Goal: Task Accomplishment & Management: Use online tool/utility

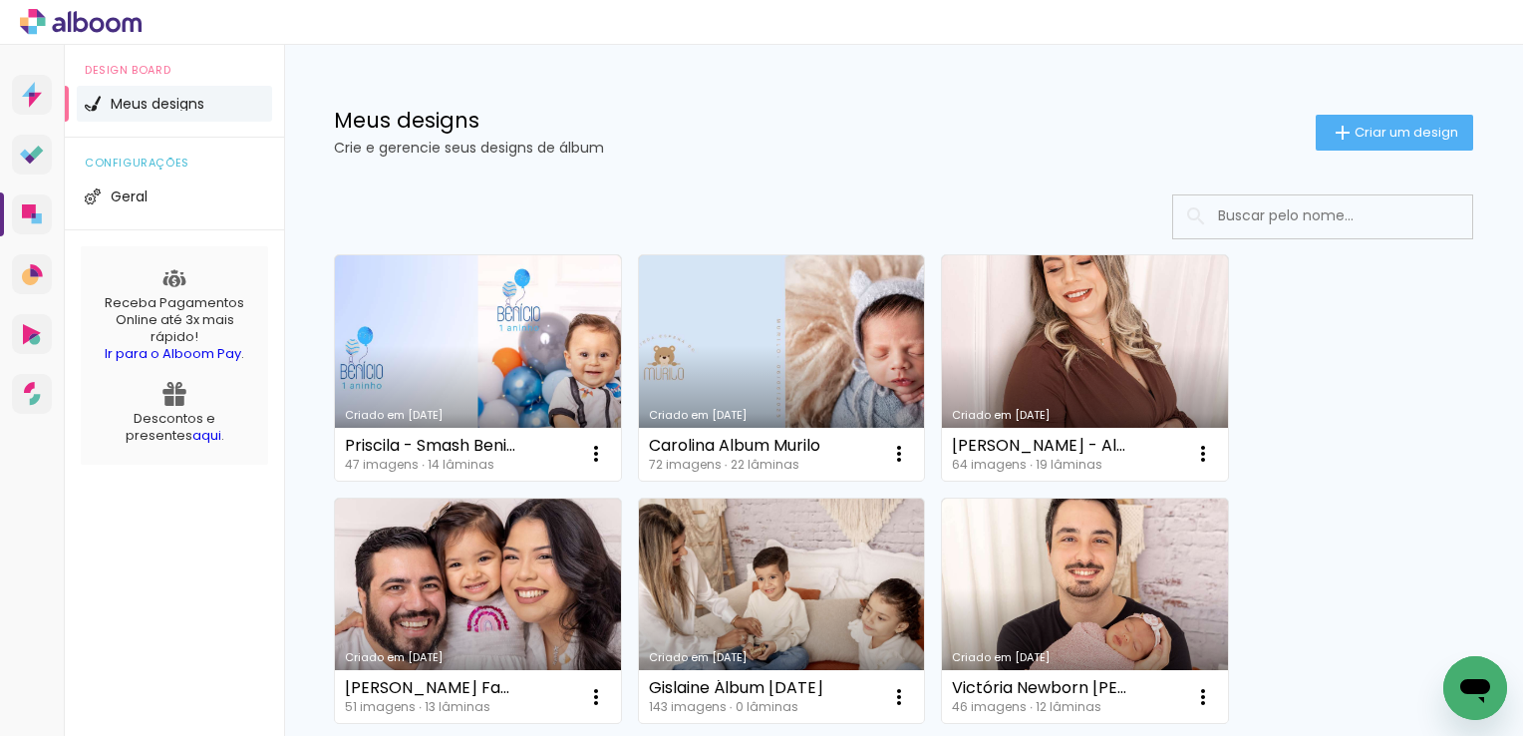
drag, startPoint x: 450, startPoint y: 384, endPoint x: 1344, endPoint y: 336, distance: 895.5
click at [1331, 134] on iron-icon at bounding box center [1343, 133] width 24 height 24
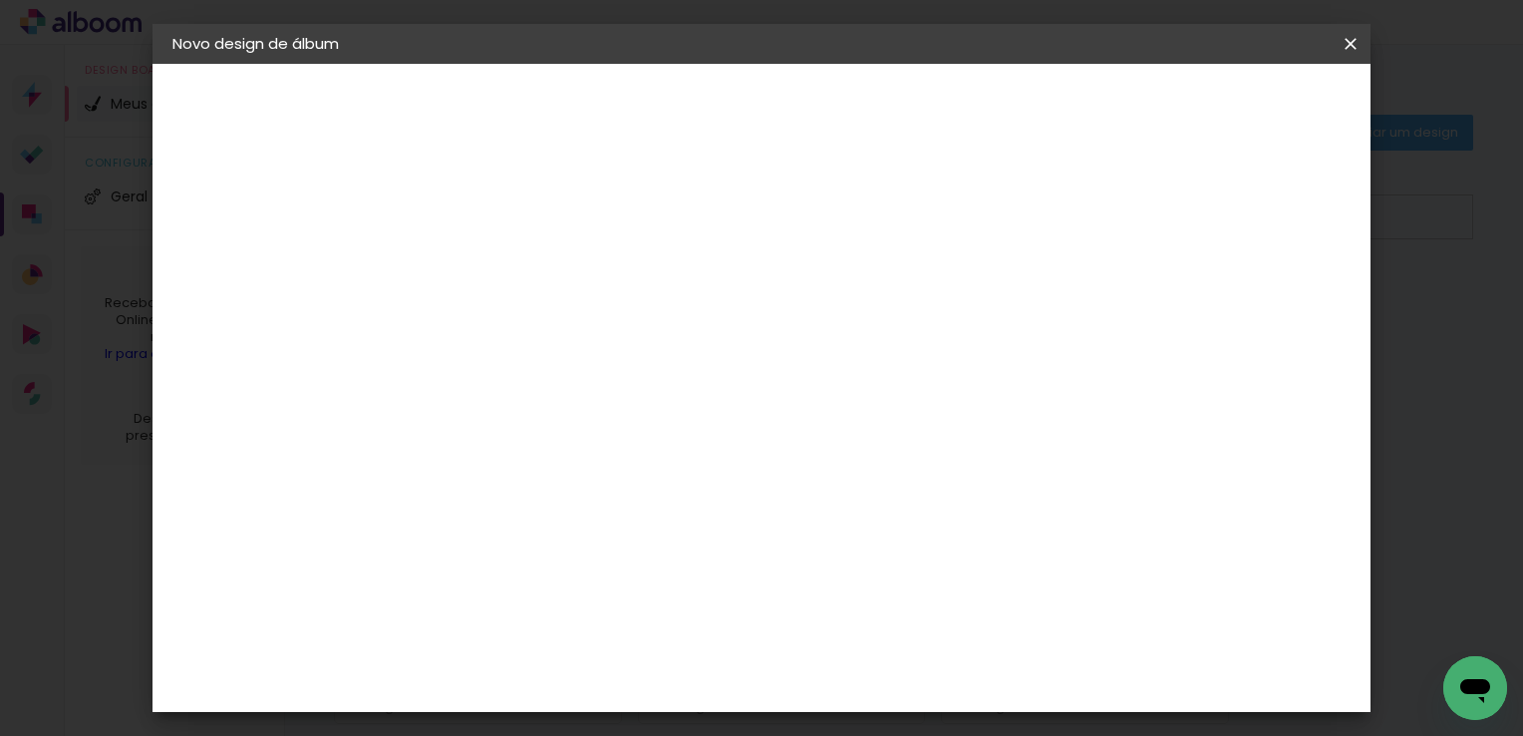
click at [1365, 36] on paper-icon-button at bounding box center [1351, 44] width 40 height 36
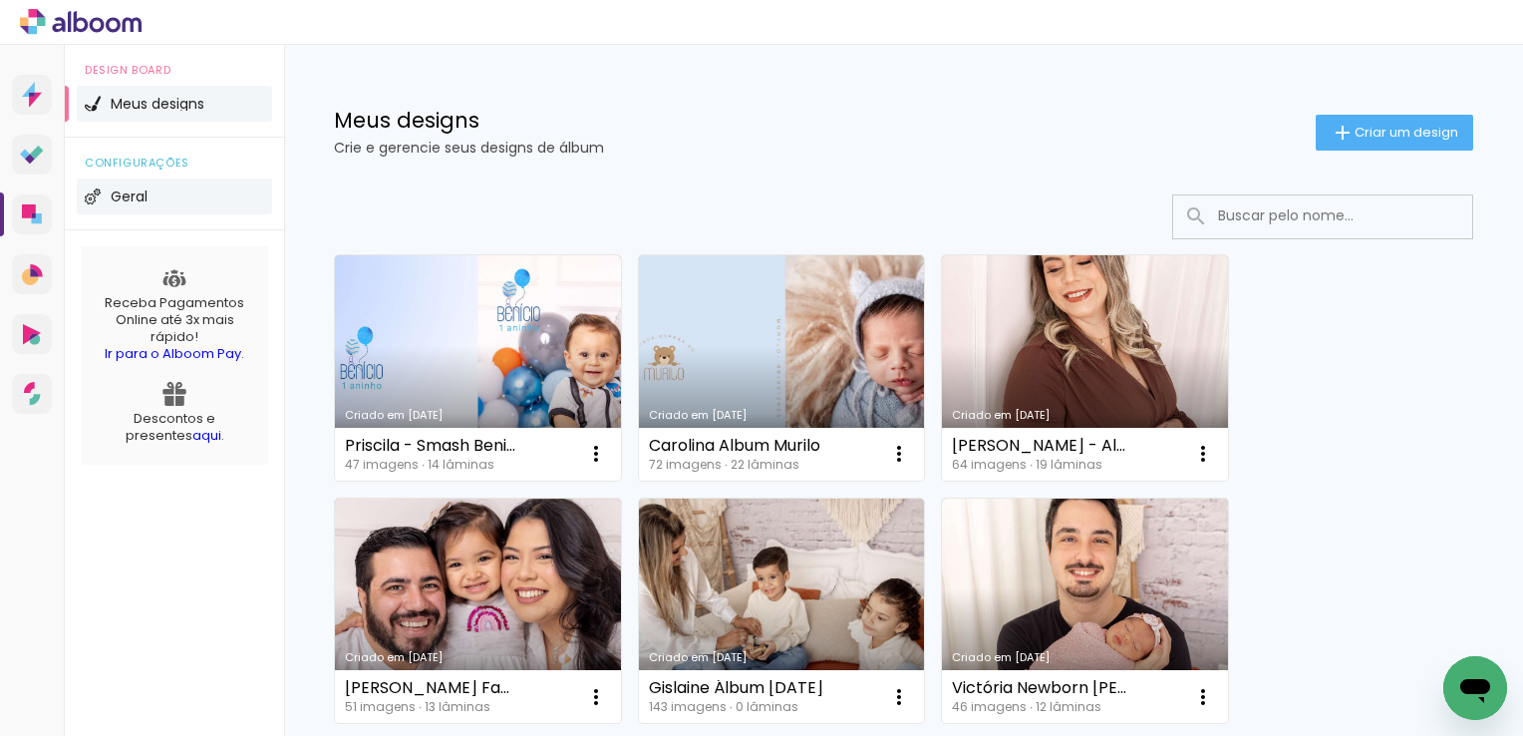
click at [144, 209] on li "Geral" at bounding box center [174, 196] width 195 height 36
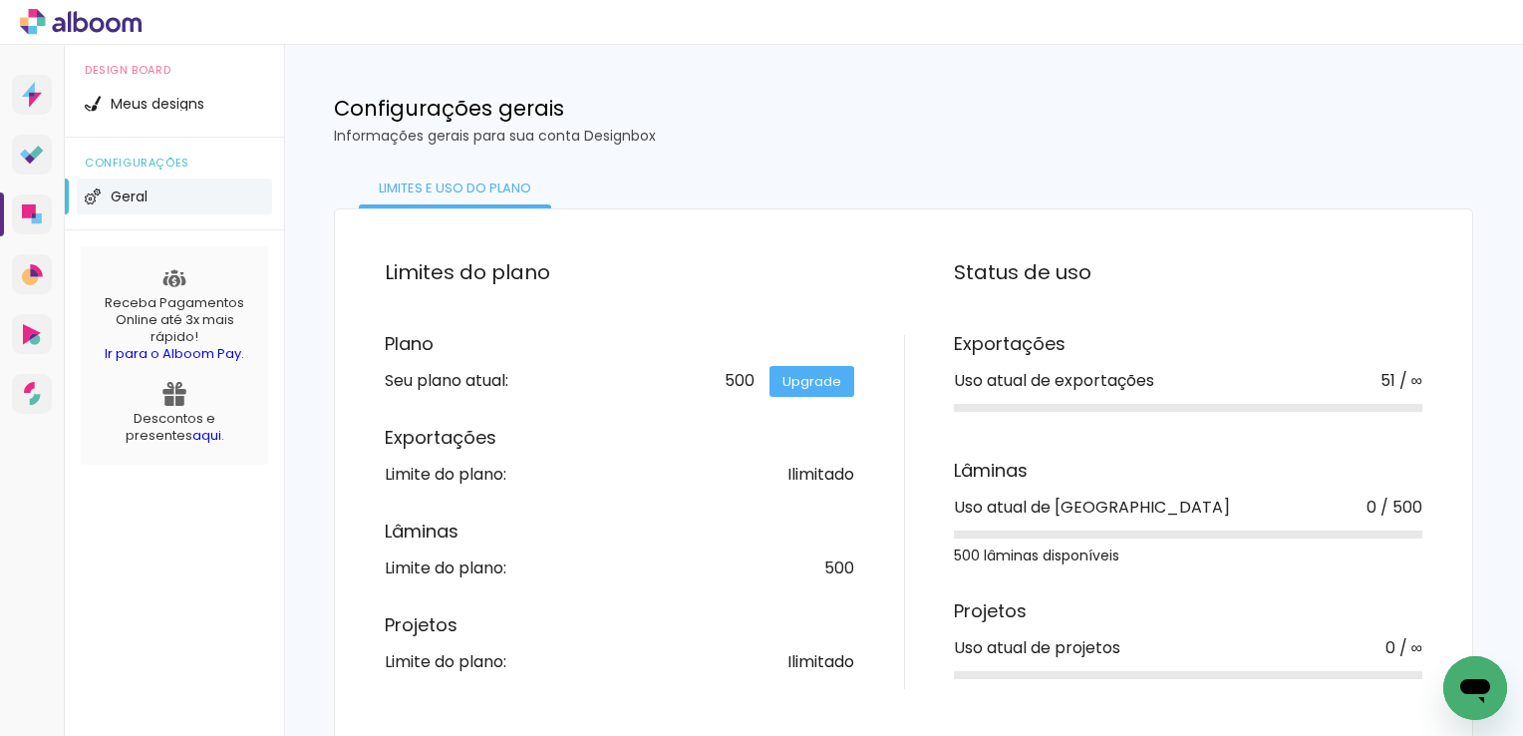
scroll to position [15, 0]
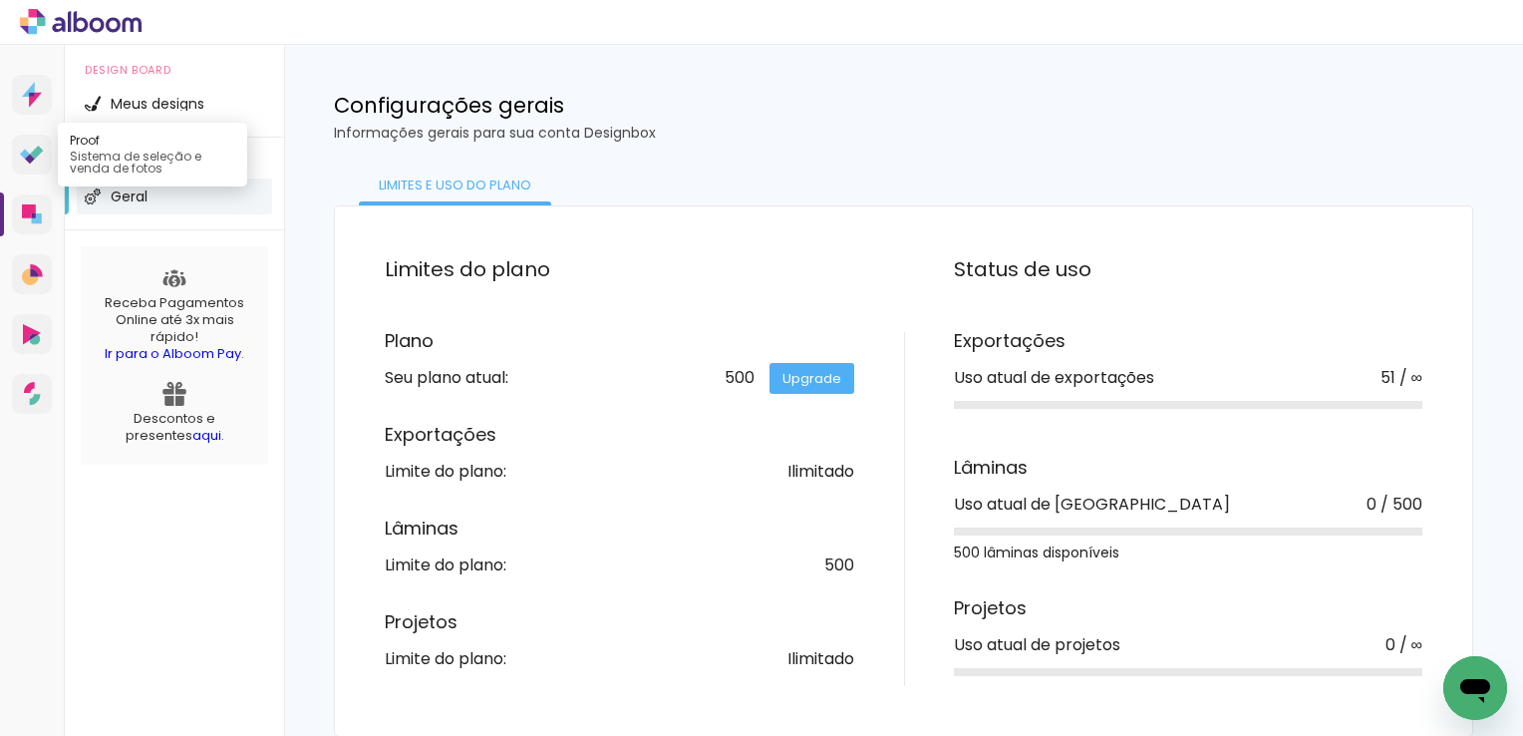
click at [30, 154] on icon at bounding box center [30, 159] width 10 height 10
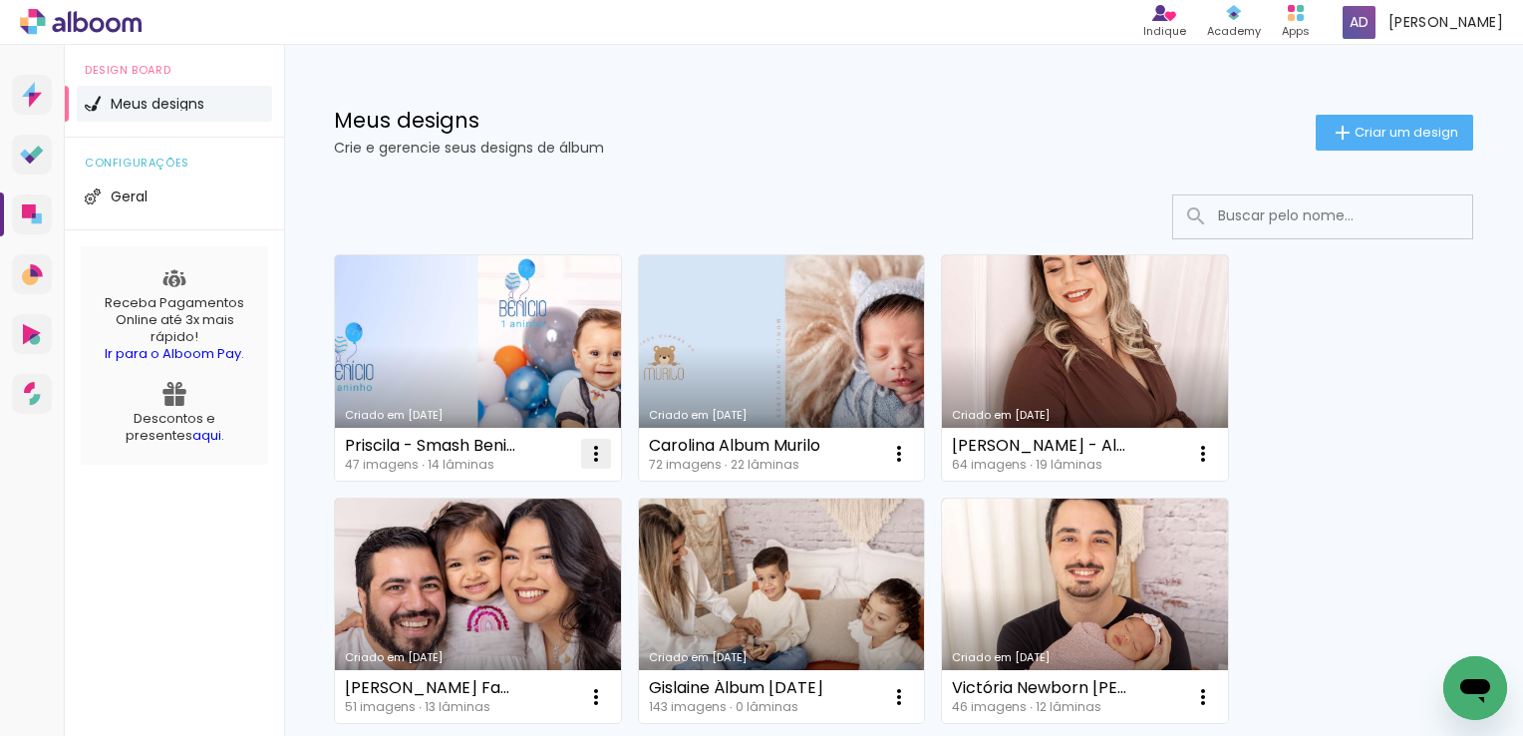
click at [590, 448] on iron-icon at bounding box center [596, 454] width 24 height 24
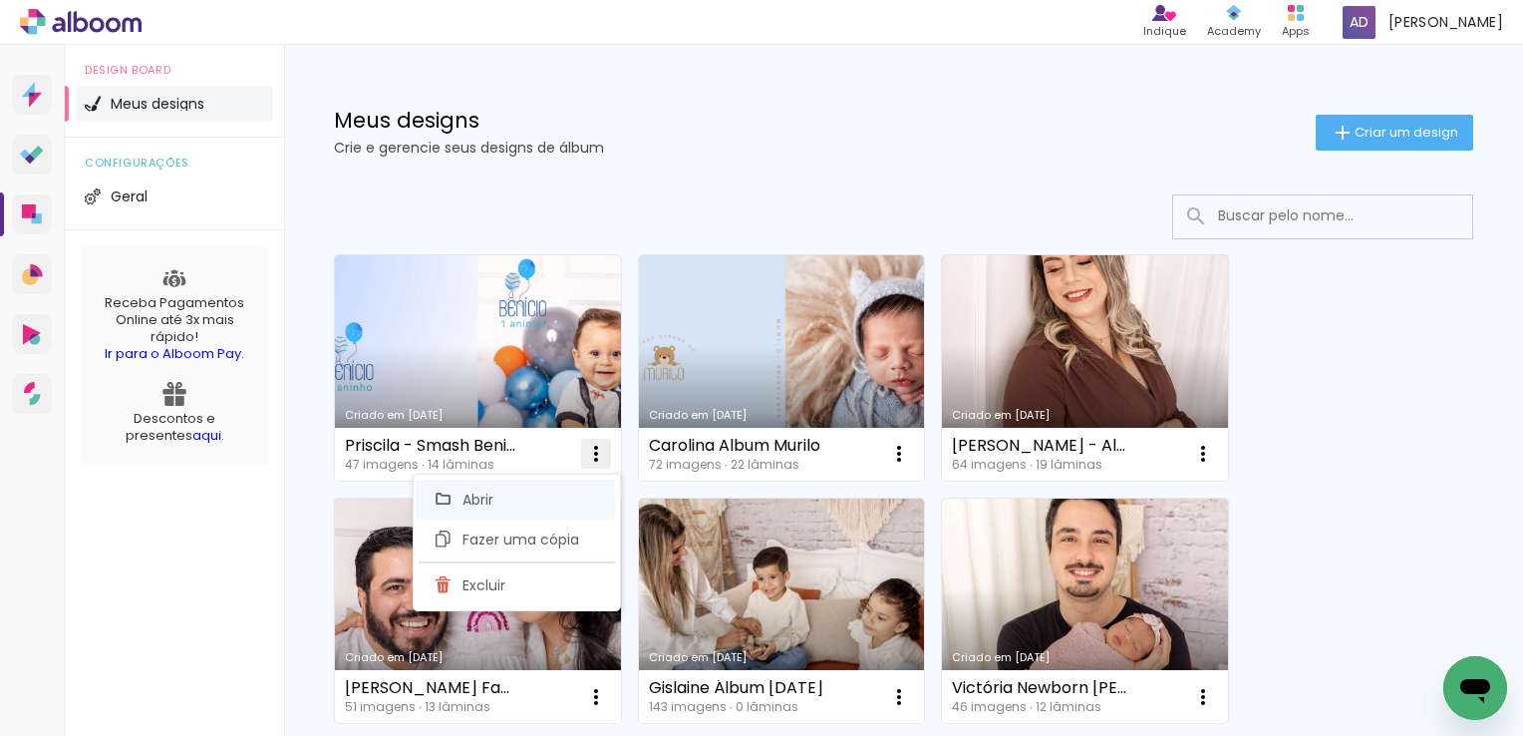
click at [549, 500] on paper-item "Abrir" at bounding box center [515, 500] width 199 height 40
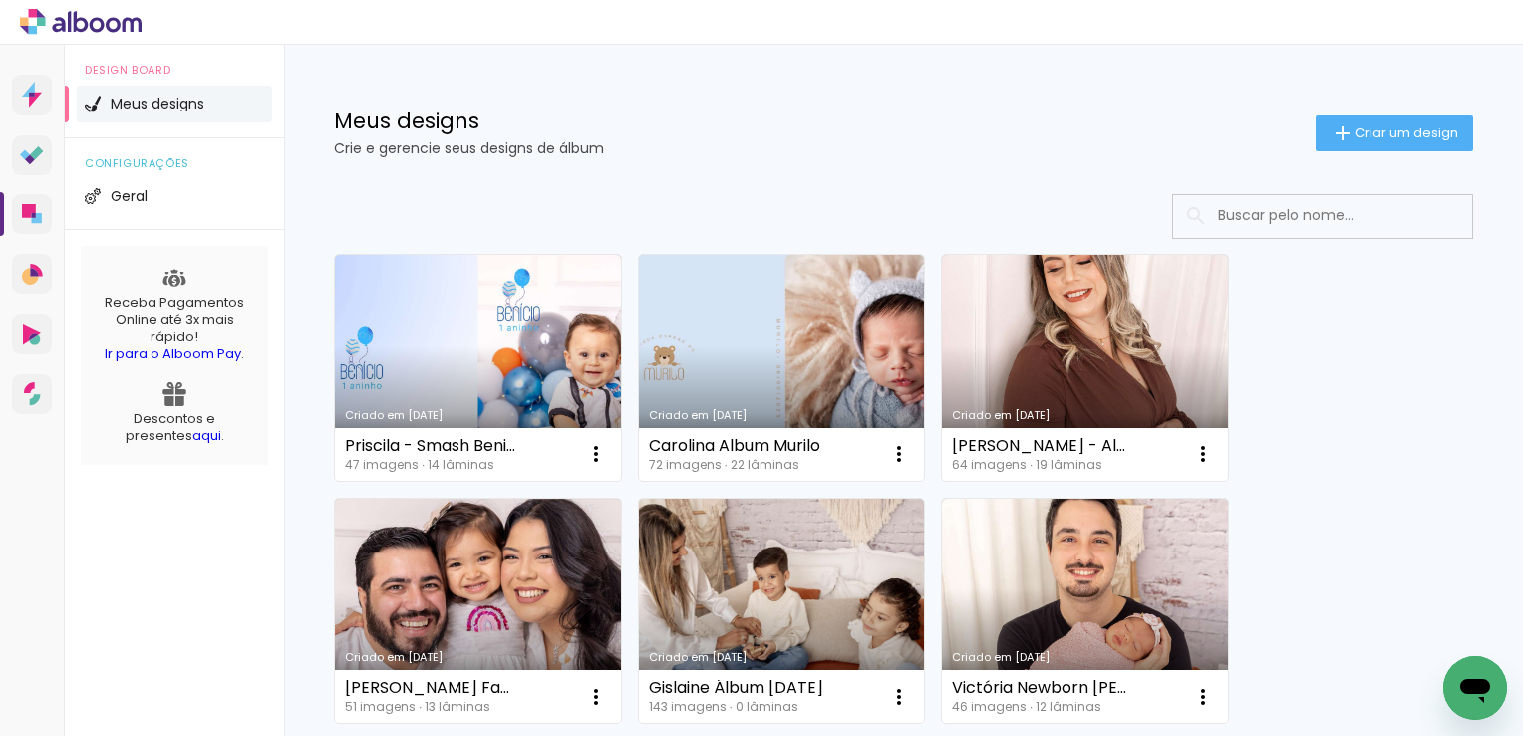
click at [158, 166] on span "configurações" at bounding box center [174, 163] width 179 height 11
click at [128, 202] on span "Geral" at bounding box center [129, 196] width 37 height 14
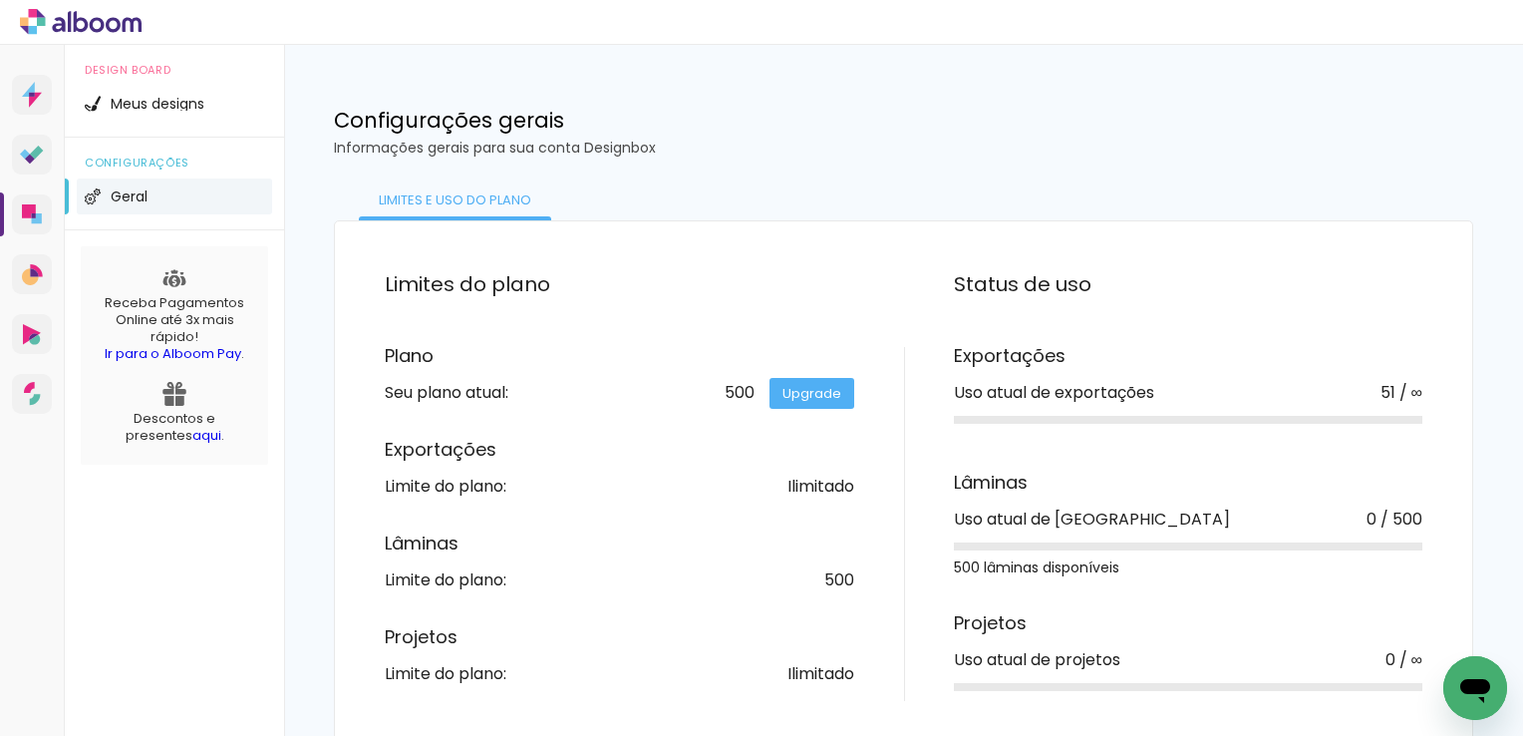
scroll to position [15, 0]
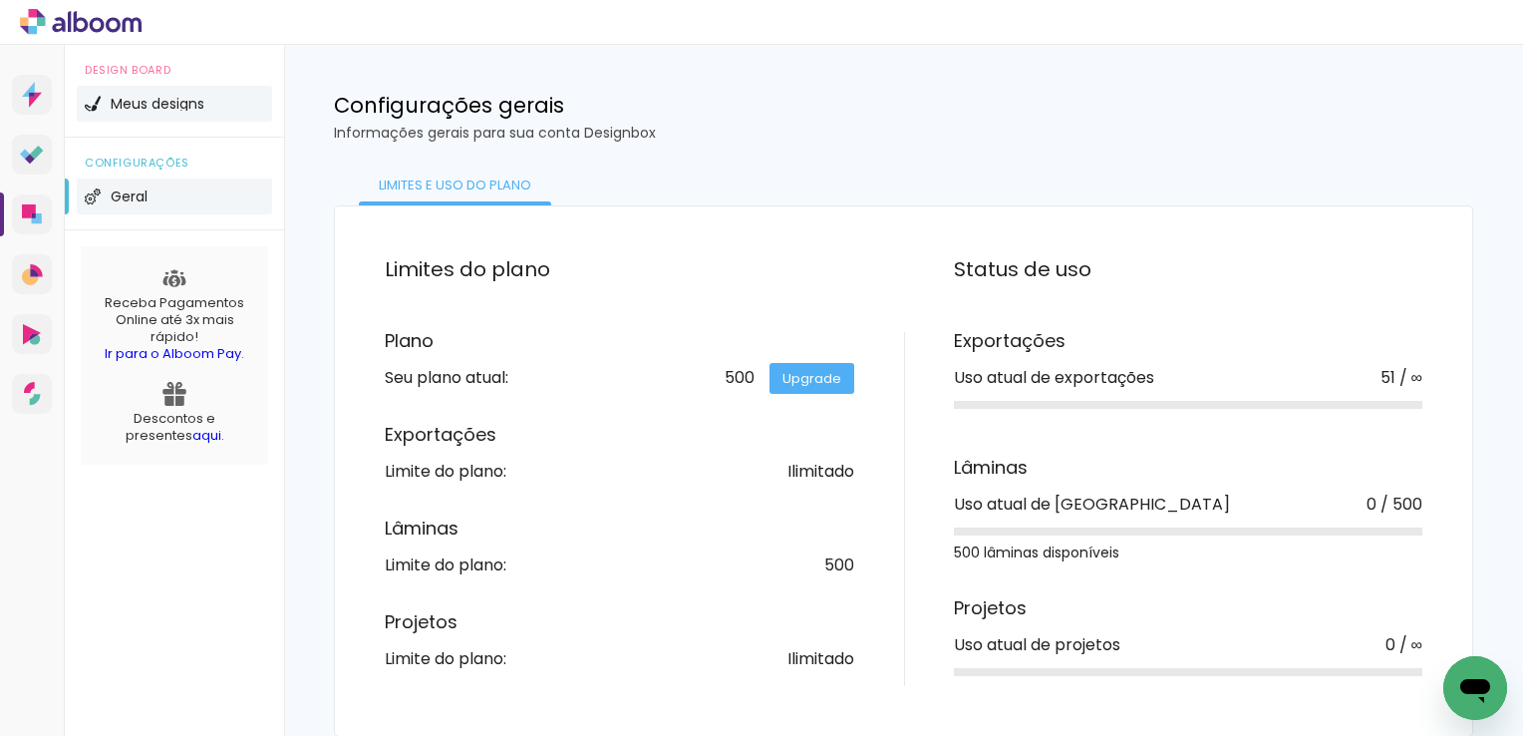
click at [148, 114] on li "Meus designs" at bounding box center [174, 104] width 195 height 36
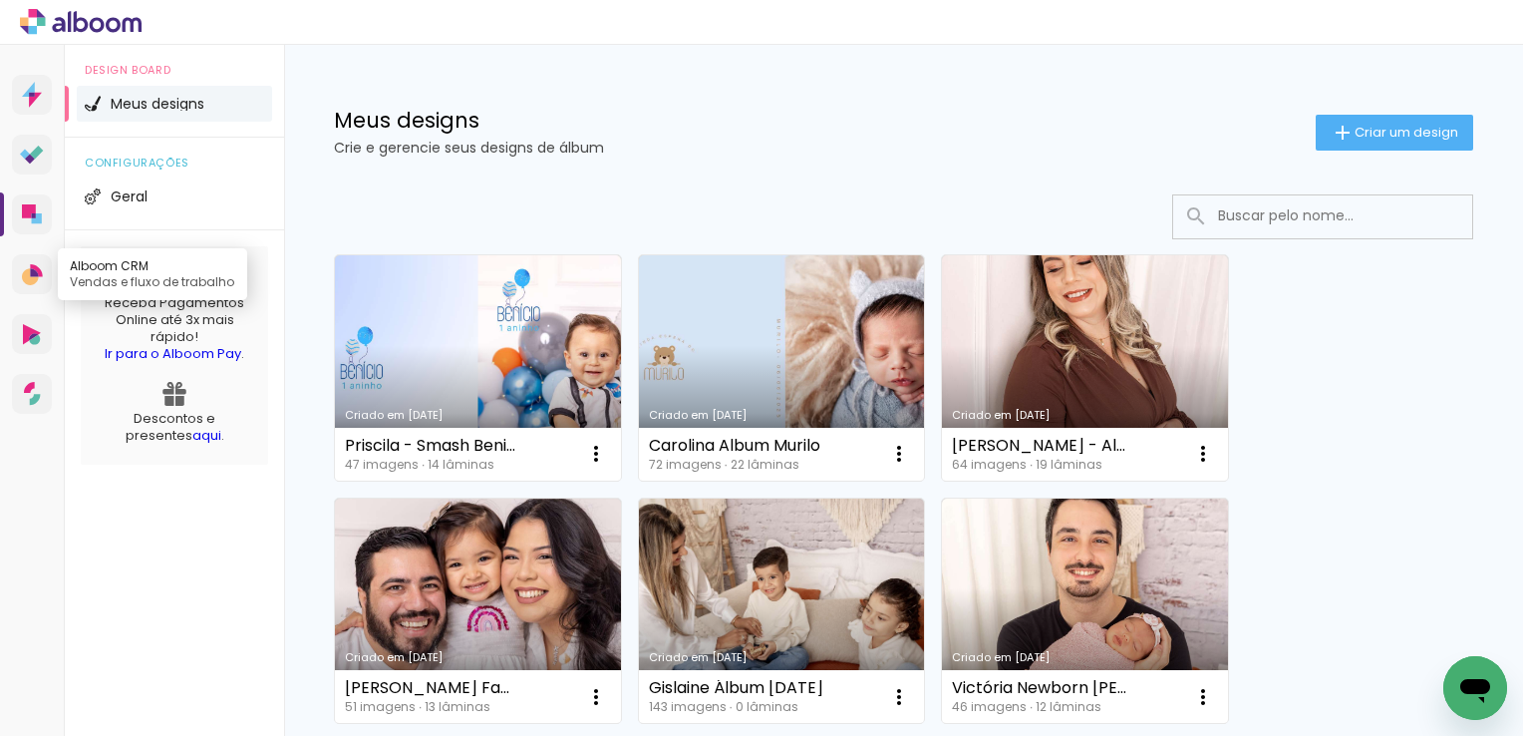
click at [36, 276] on icon at bounding box center [30, 276] width 17 height 17
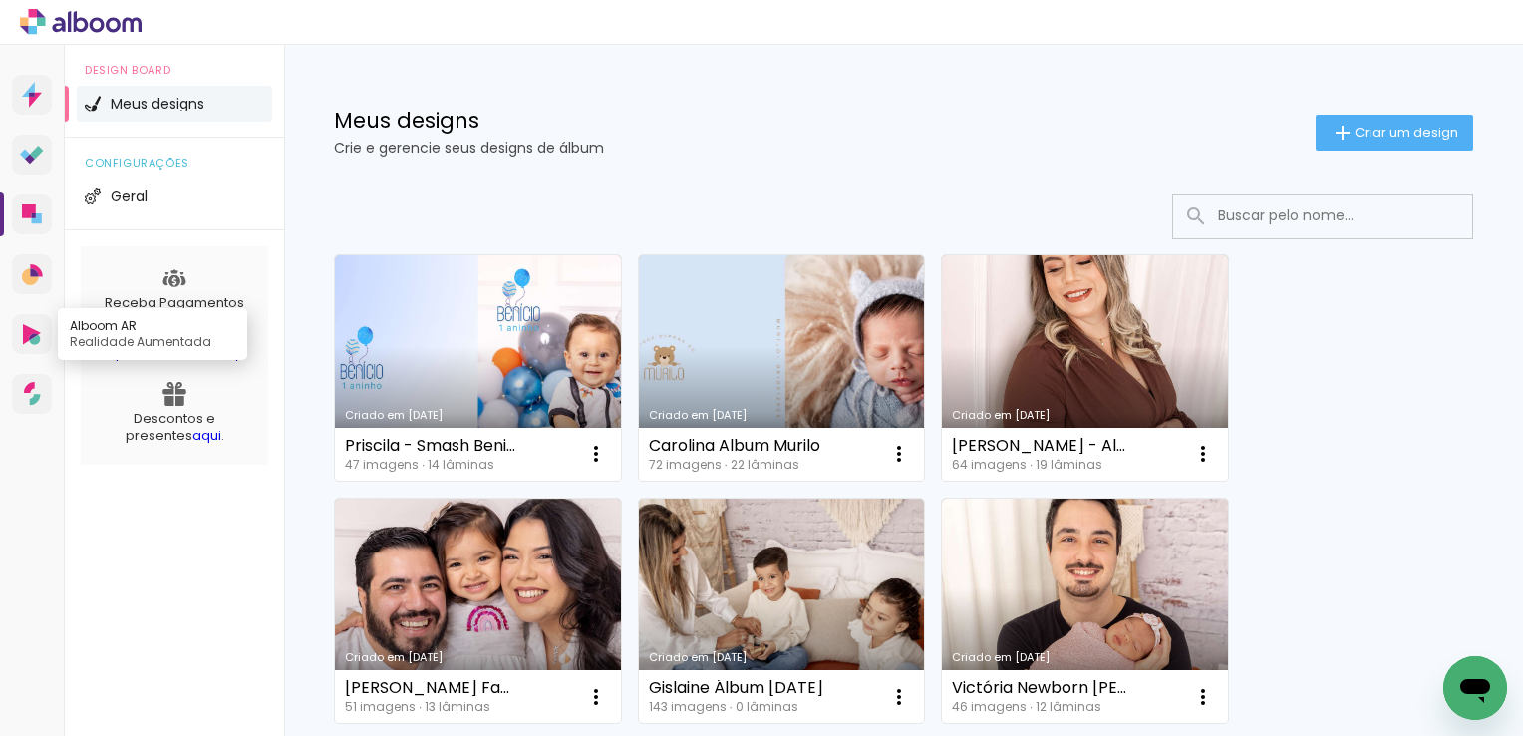
click at [39, 334] on icon at bounding box center [32, 334] width 18 height 21
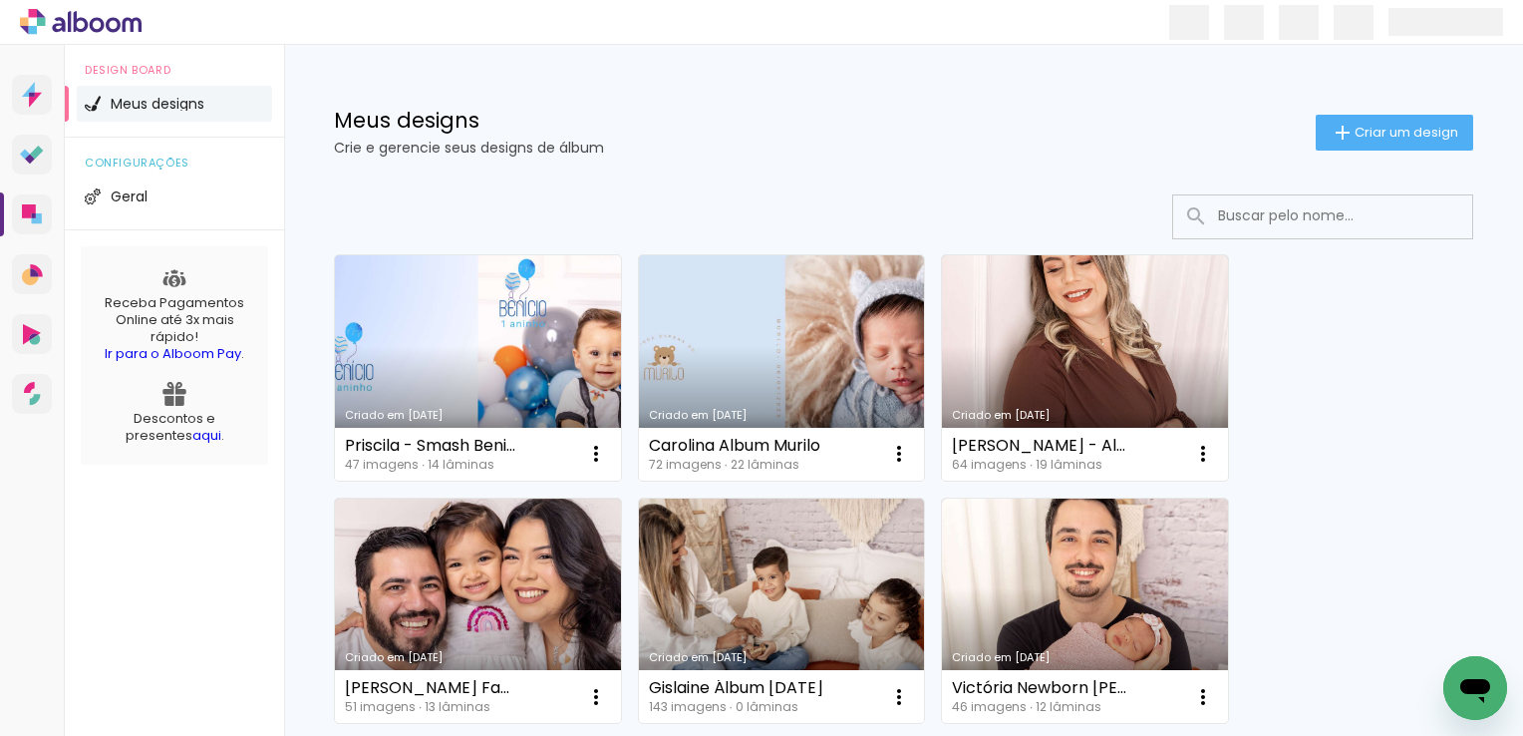
click at [407, 393] on link "Criado em [DATE]" at bounding box center [478, 367] width 286 height 225
